Goal: Task Accomplishment & Management: Use online tool/utility

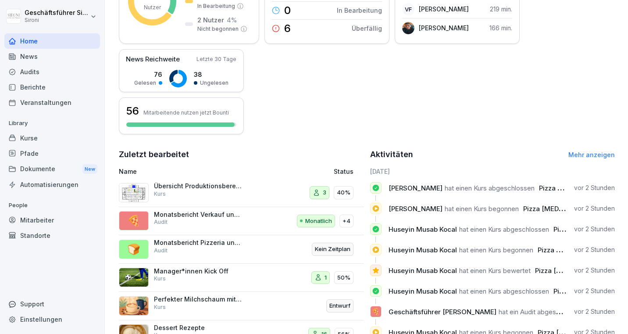
scroll to position [202, 0]
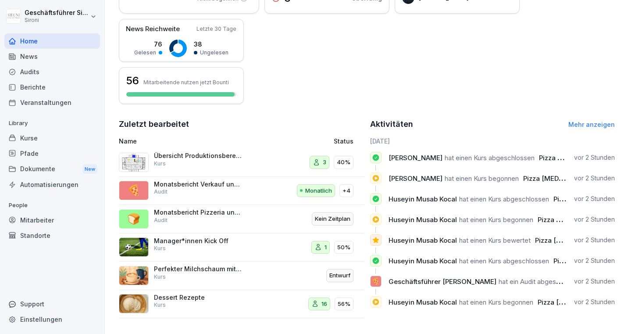
click at [593, 122] on link "Mehr anzeigen" at bounding box center [591, 124] width 46 height 7
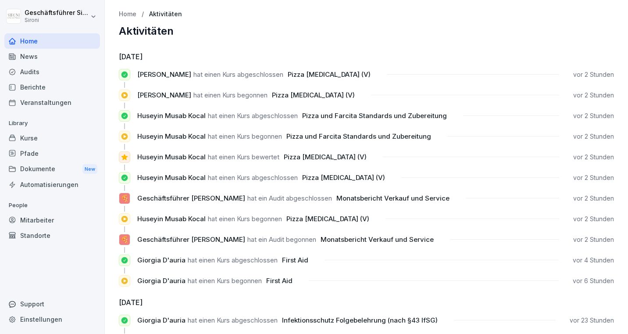
click at [25, 138] on div "Kurse" at bounding box center [52, 137] width 96 height 15
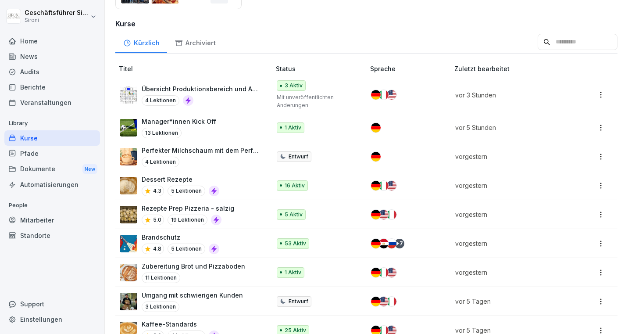
scroll to position [216, 0]
click at [204, 123] on p "Manager*innen Kick Off" at bounding box center [179, 120] width 75 height 9
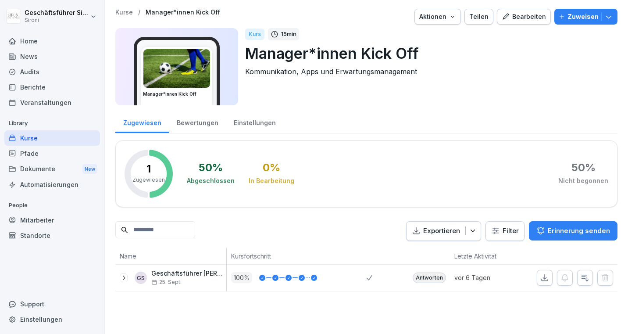
click at [122, 277] on icon at bounding box center [123, 277] width 7 height 7
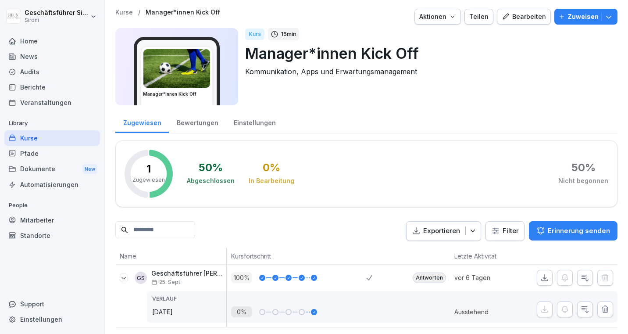
scroll to position [2, 0]
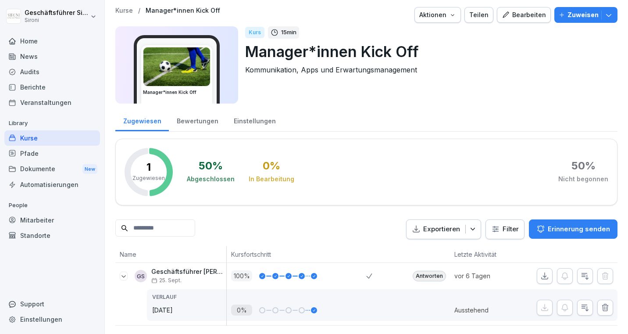
click at [583, 14] on p "Zuweisen" at bounding box center [582, 15] width 31 height 10
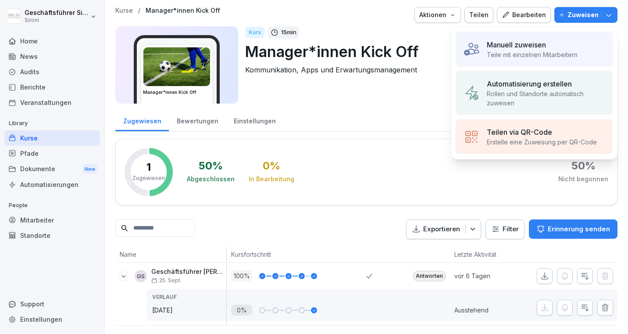
click at [505, 43] on p "Manuell zuweisen" at bounding box center [515, 44] width 59 height 11
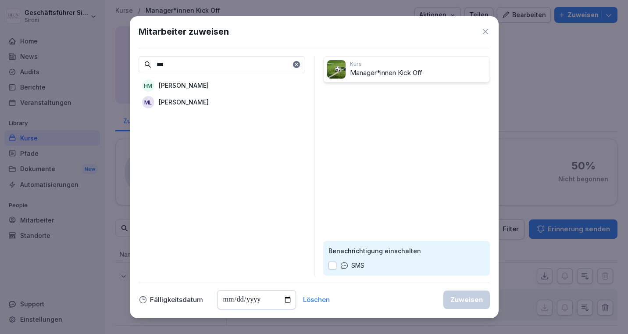
type input "***"
click at [243, 106] on div "ML Matej Leopoli" at bounding box center [221, 102] width 167 height 16
click at [463, 302] on div "Zuweisen" at bounding box center [466, 300] width 32 height 10
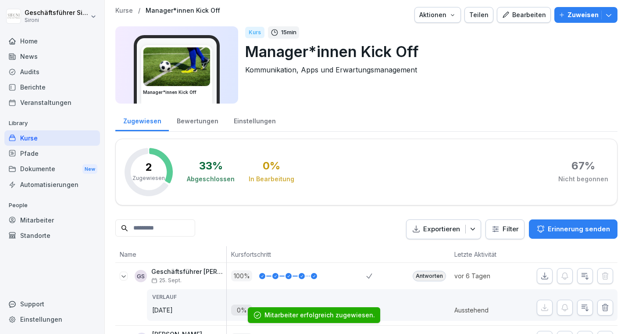
scroll to position [28, 0]
